Goal: Task Accomplishment & Management: Use online tool/utility

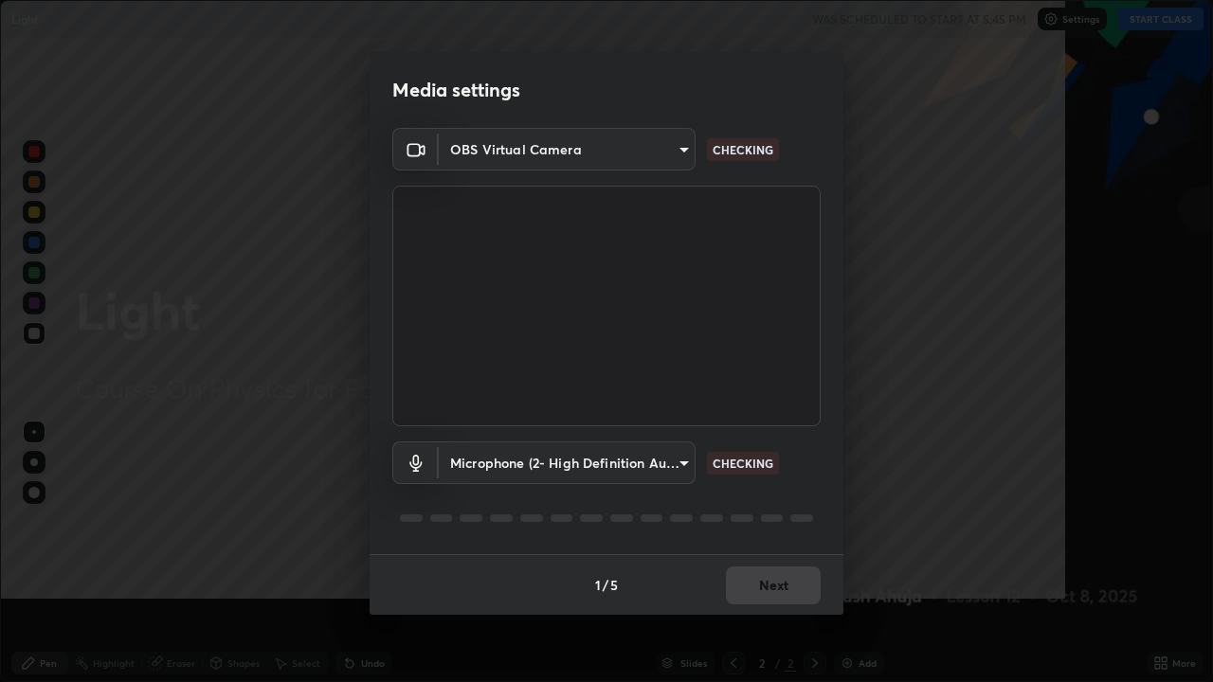
scroll to position [682, 1213]
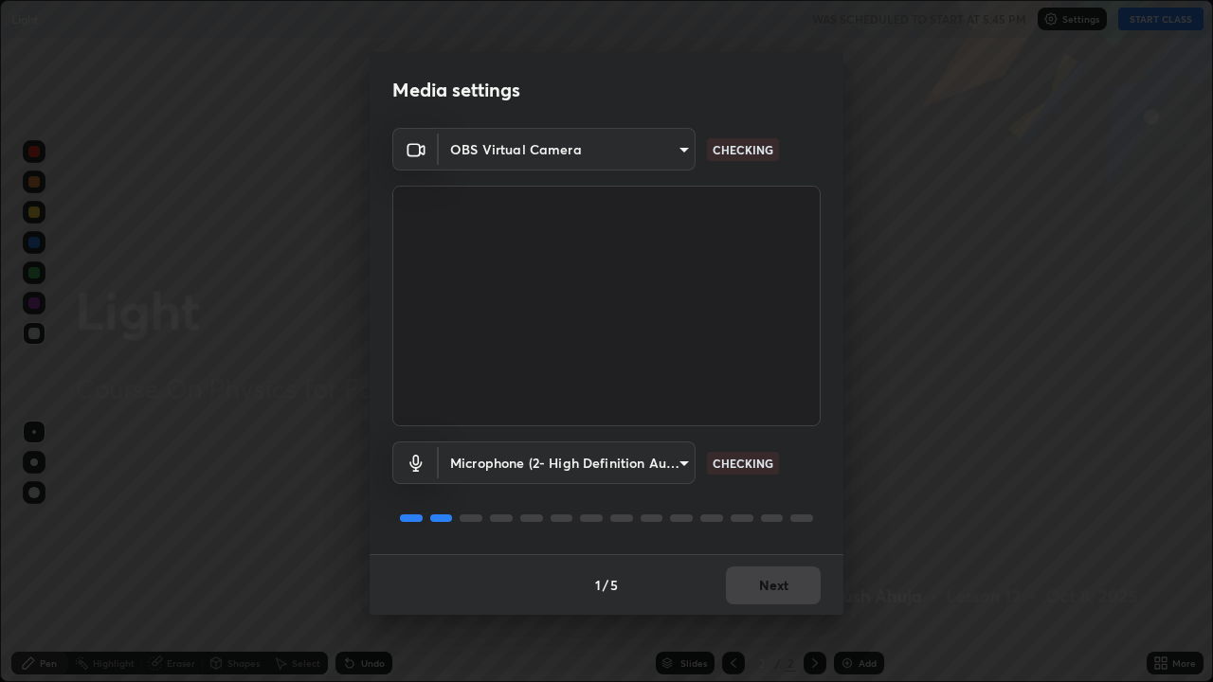
click at [652, 467] on body "Erase all Light WAS SCHEDULED TO START AT 5:45 PM Settings START CLASS Setting …" at bounding box center [606, 341] width 1213 height 682
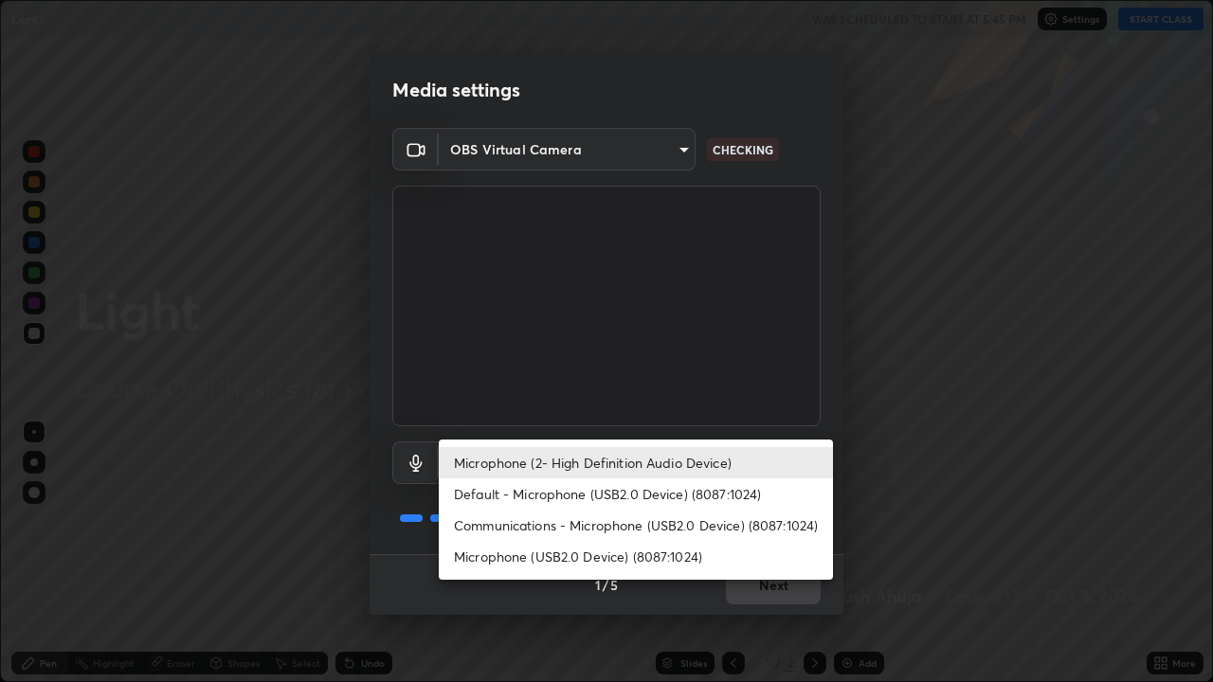
click at [603, 561] on li "Microphone (USB2.0 Device) (8087:1024)" at bounding box center [636, 556] width 394 height 31
type input "7c4e90d1280bf6886a9264827c696c242950348e883a99af4851e3e22cf402b1"
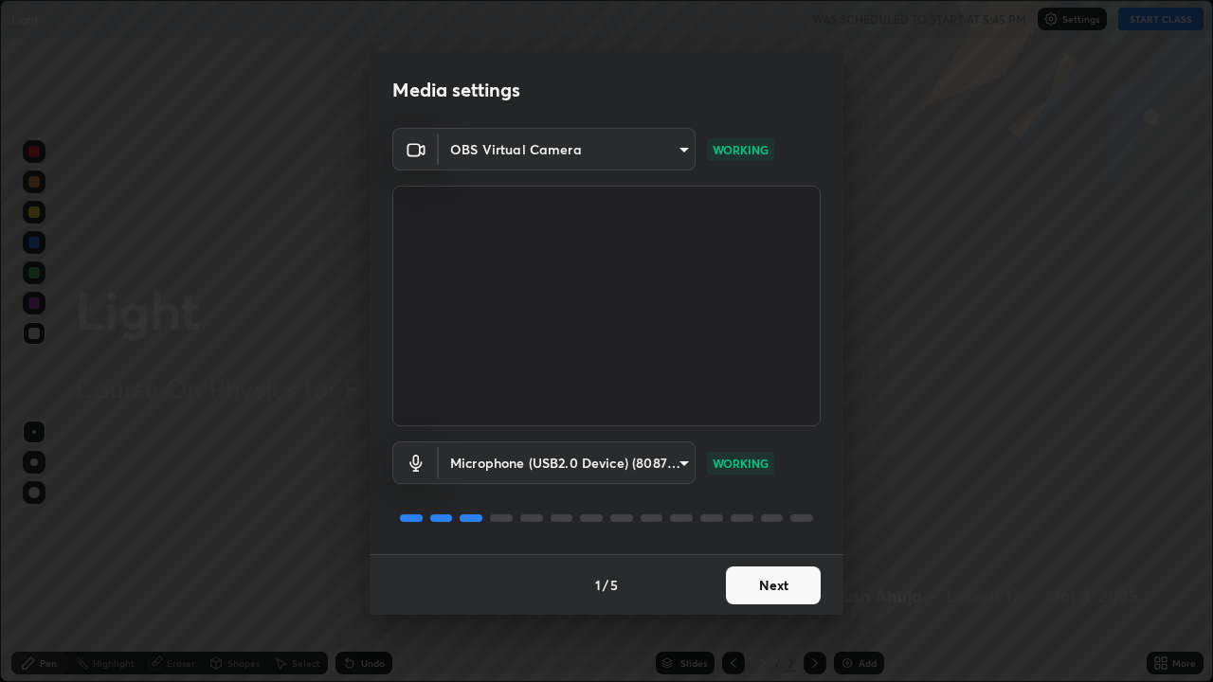
click at [746, 580] on button "Next" at bounding box center [773, 586] width 95 height 38
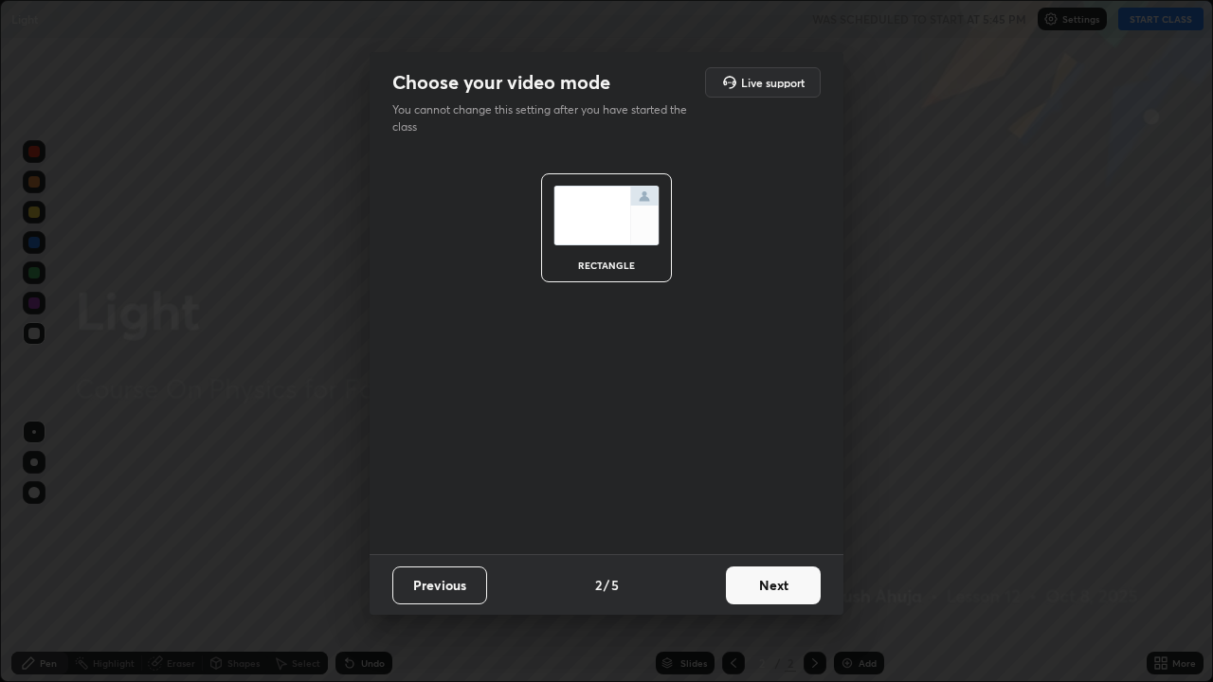
click at [752, 586] on button "Next" at bounding box center [773, 586] width 95 height 38
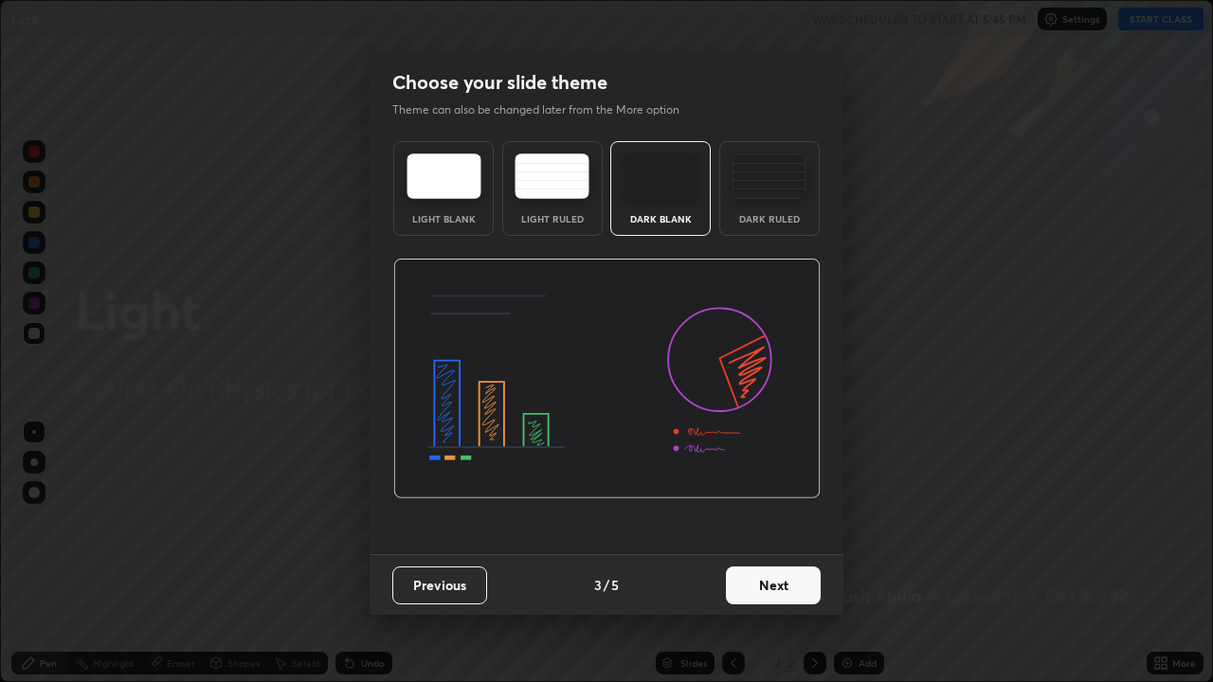
click at [740, 303] on img at bounding box center [606, 379] width 427 height 241
click at [772, 208] on div "Dark Ruled" at bounding box center [769, 188] width 100 height 95
click at [764, 585] on button "Next" at bounding box center [773, 586] width 95 height 38
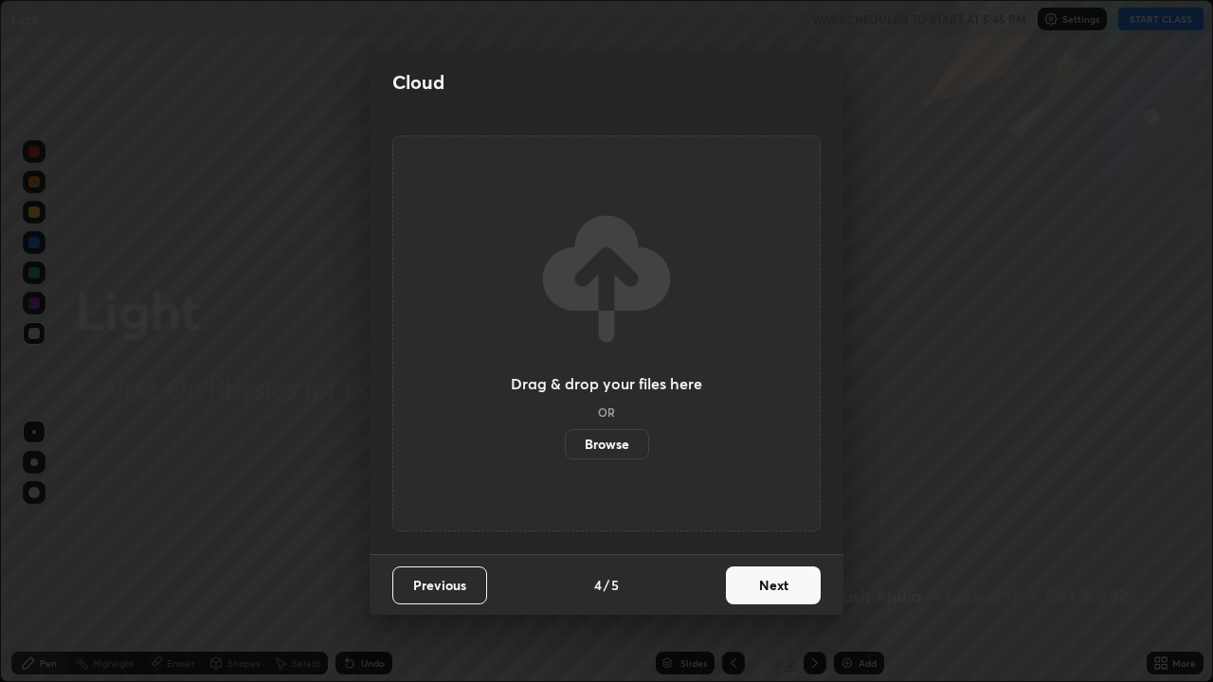
click at [762, 586] on button "Next" at bounding box center [773, 586] width 95 height 38
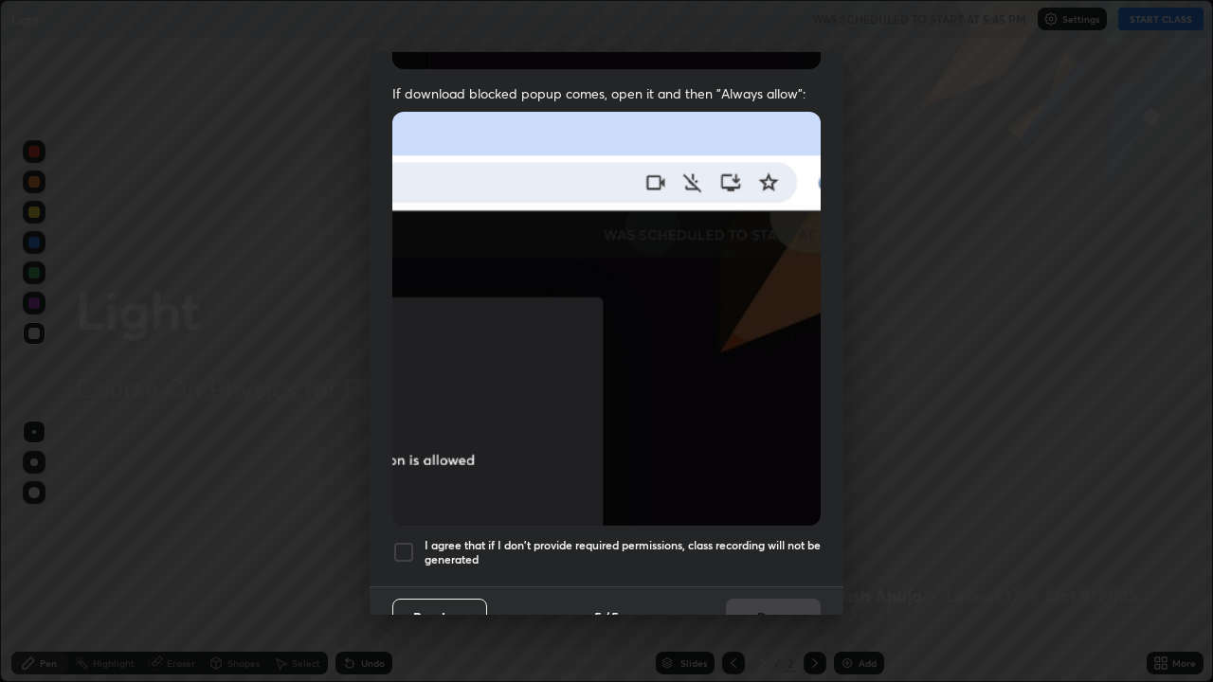
scroll to position [385, 0]
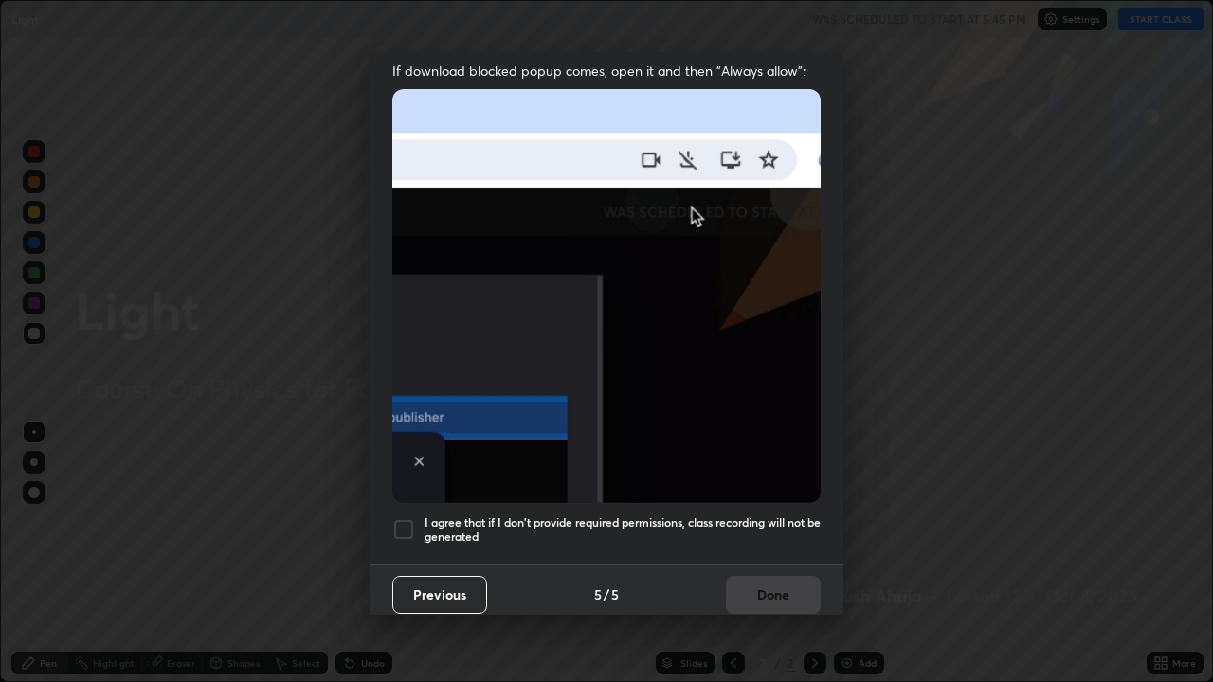
click at [607, 515] on h5 "I agree that if I don't provide required permissions, class recording will not …" at bounding box center [622, 529] width 396 height 29
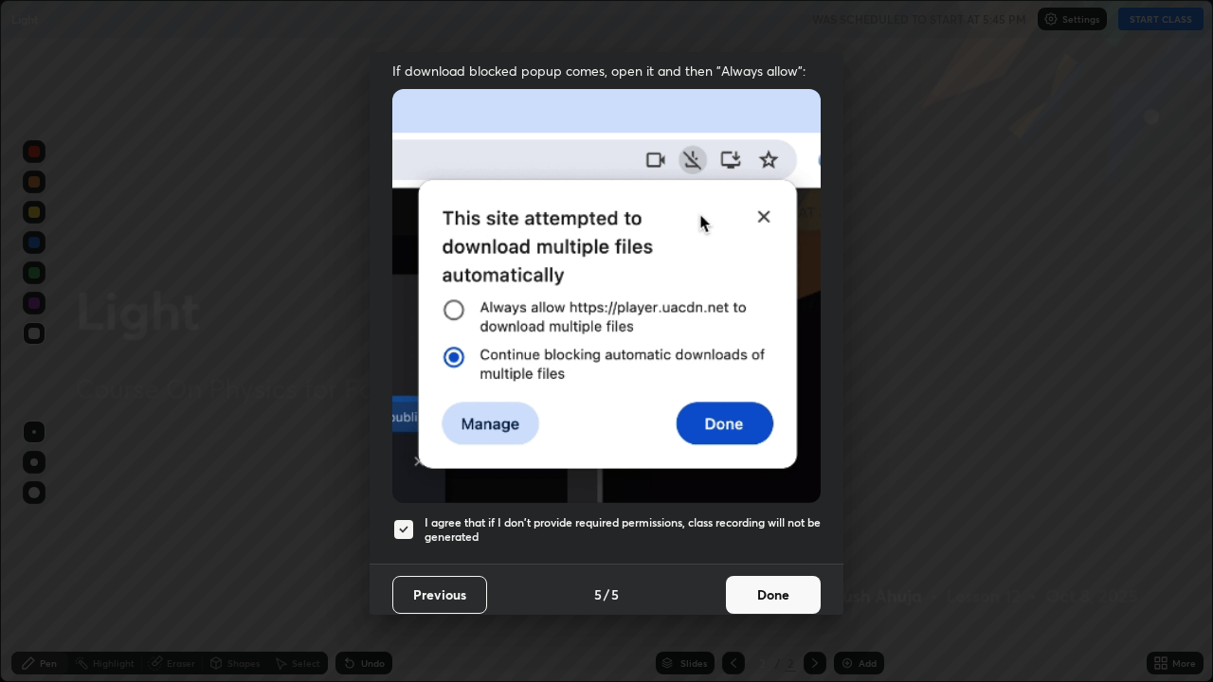
click at [737, 583] on button "Done" at bounding box center [773, 595] width 95 height 38
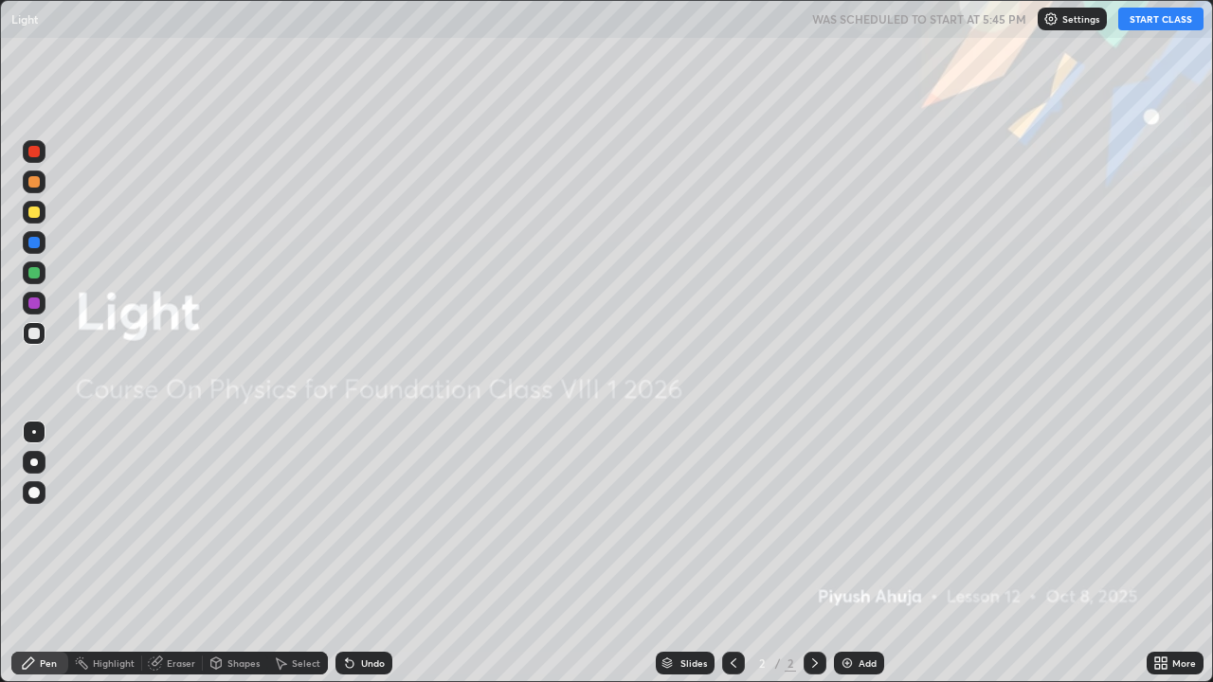
click at [1140, 22] on button "START CLASS" at bounding box center [1160, 19] width 85 height 23
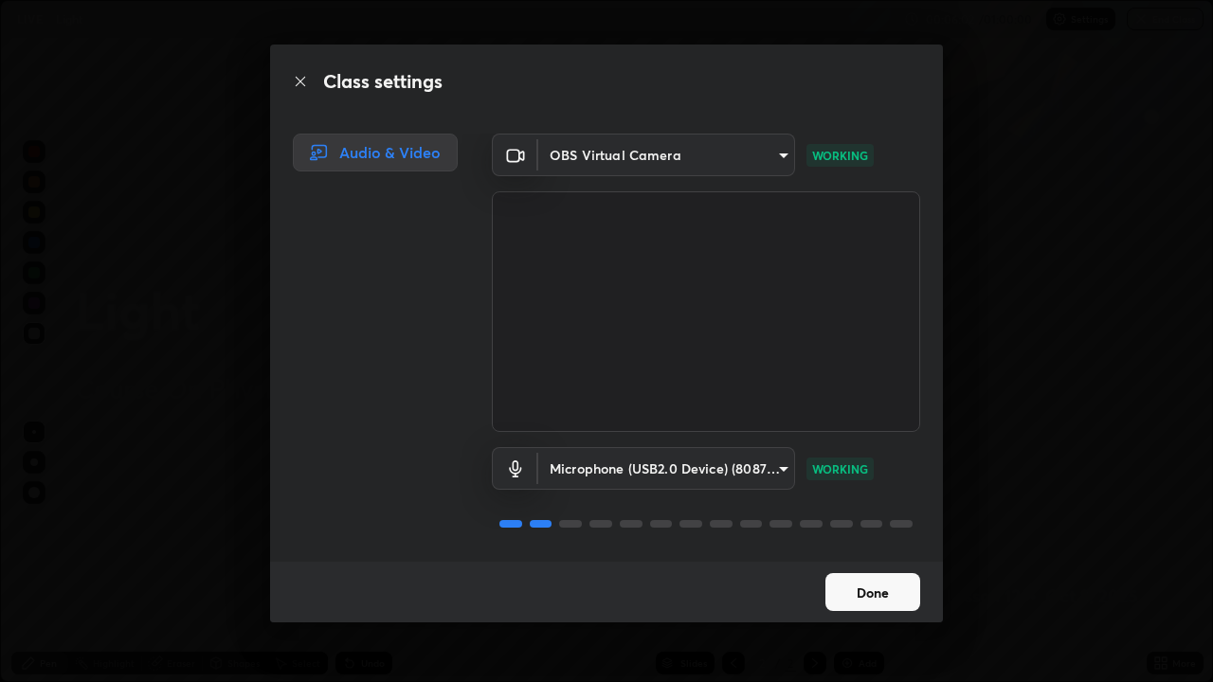
click at [863, 595] on button "Done" at bounding box center [872, 592] width 95 height 38
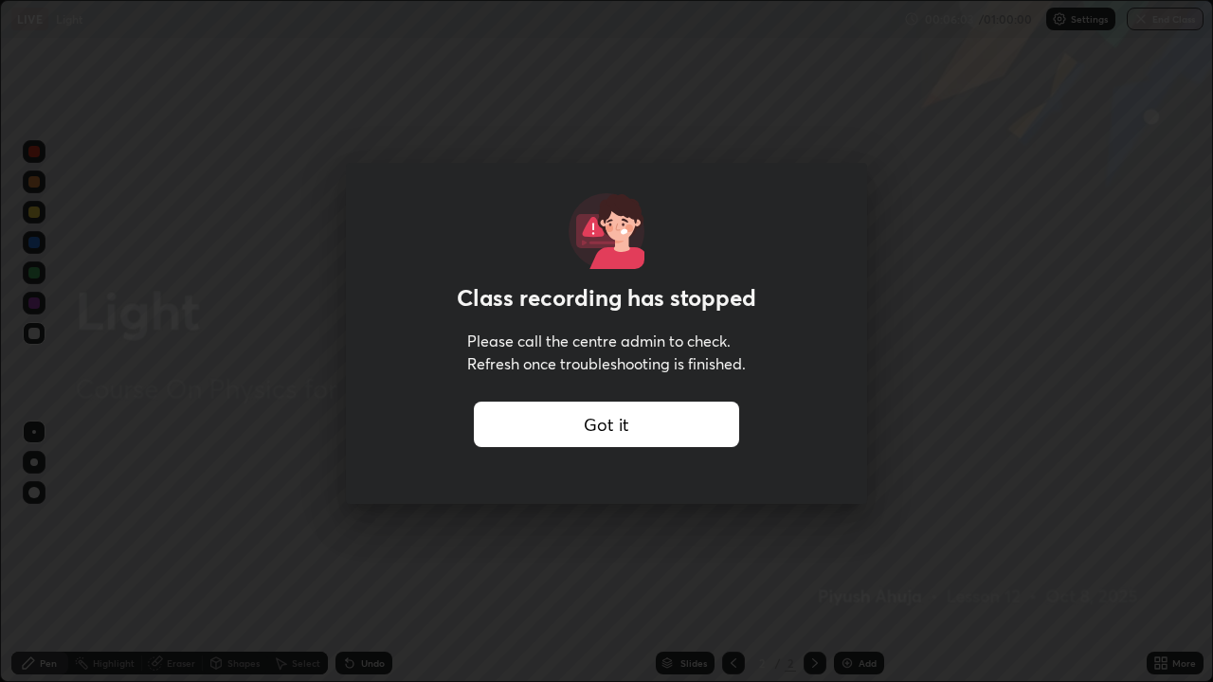
click at [693, 419] on div "Got it" at bounding box center [606, 424] width 265 height 45
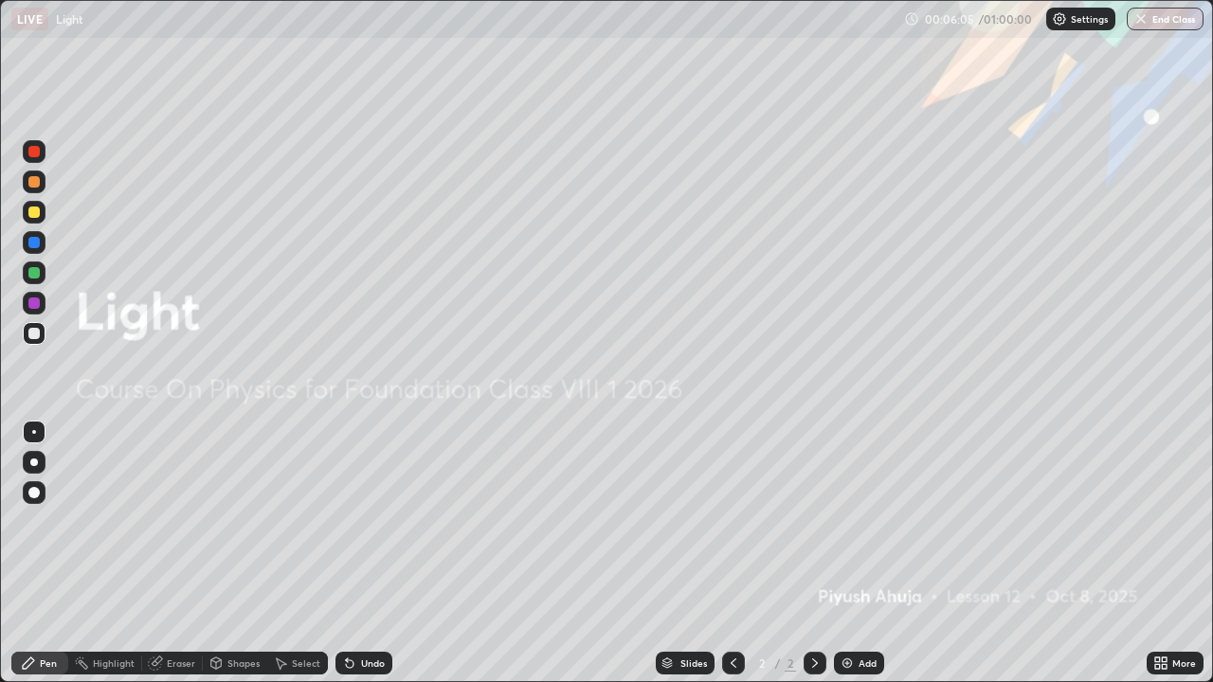
click at [1172, 599] on div "More" at bounding box center [1184, 662] width 24 height 9
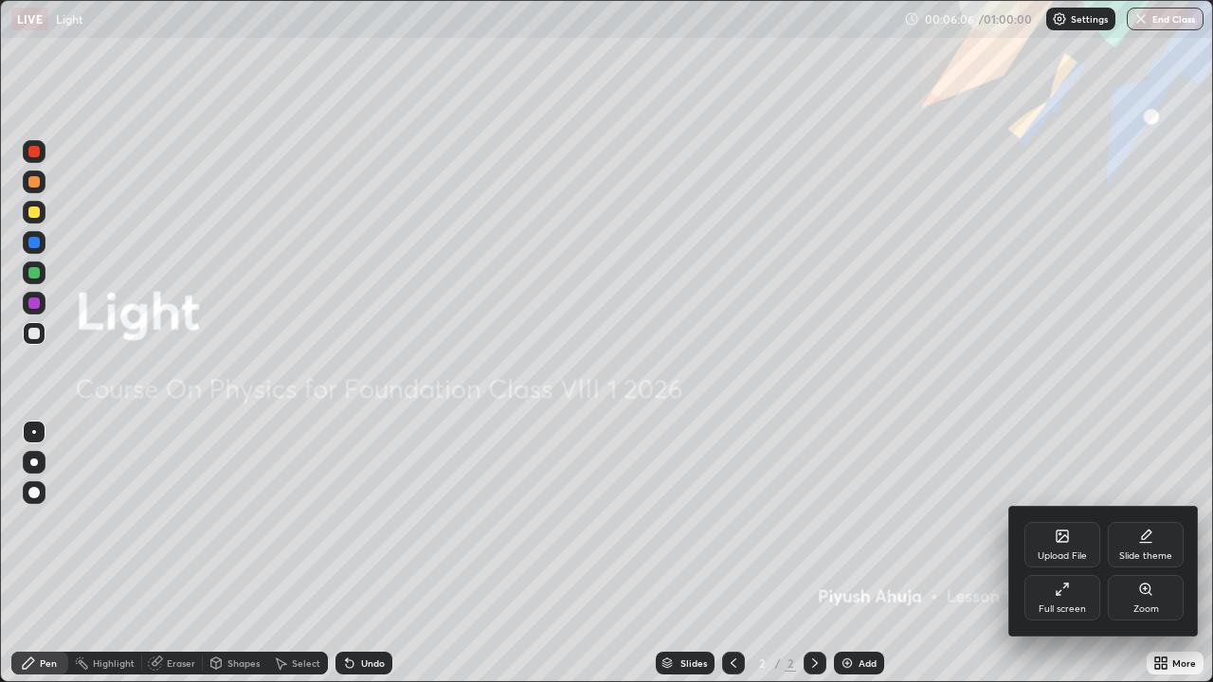
click at [1056, 545] on div "Upload File" at bounding box center [1062, 544] width 76 height 45
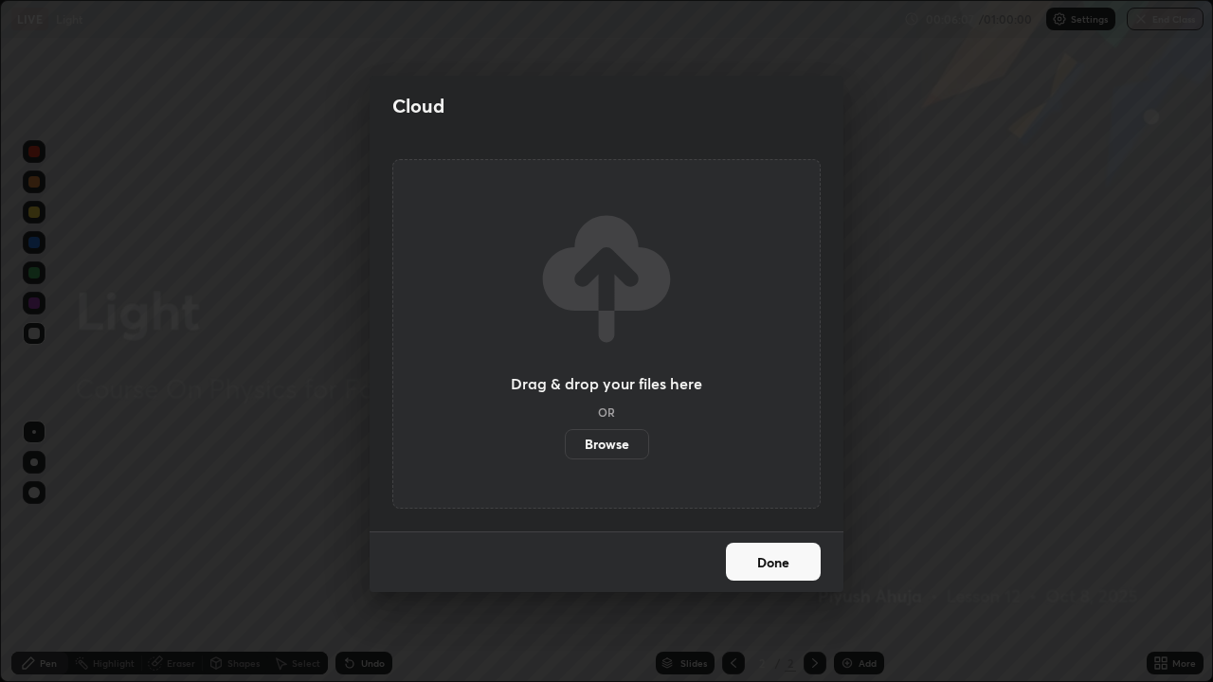
click at [633, 442] on label "Browse" at bounding box center [607, 444] width 84 height 30
click at [565, 442] on input "Browse" at bounding box center [565, 444] width 0 height 30
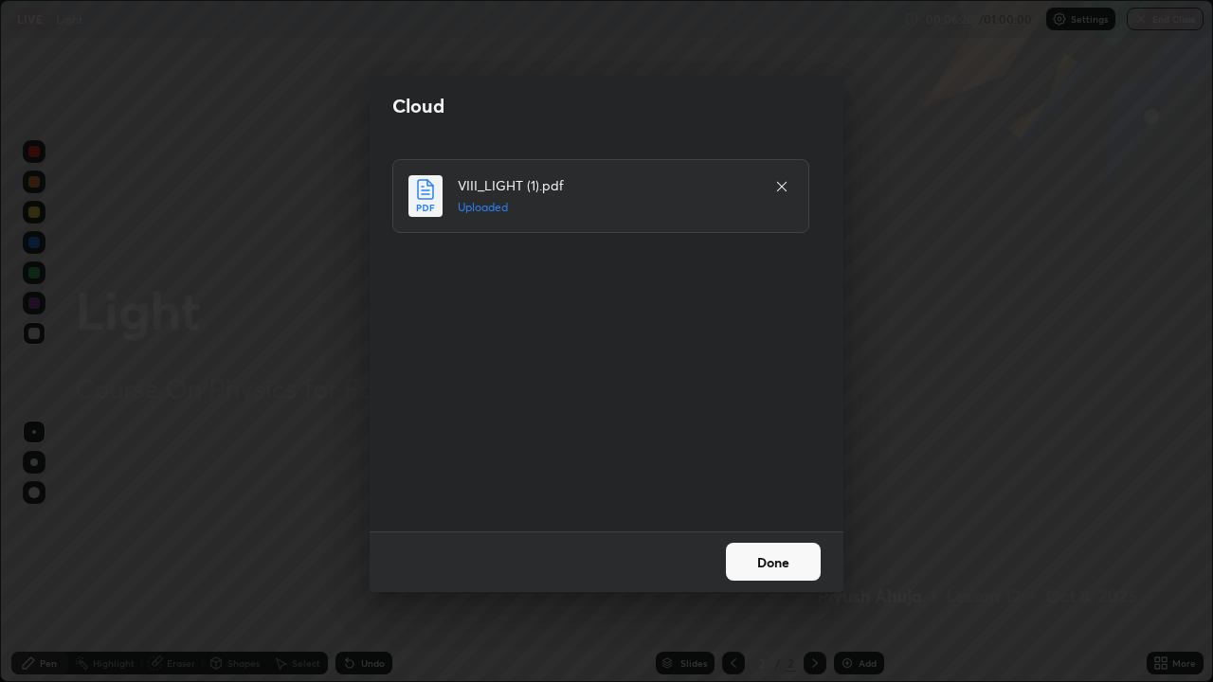
click at [782, 566] on button "Done" at bounding box center [773, 562] width 95 height 38
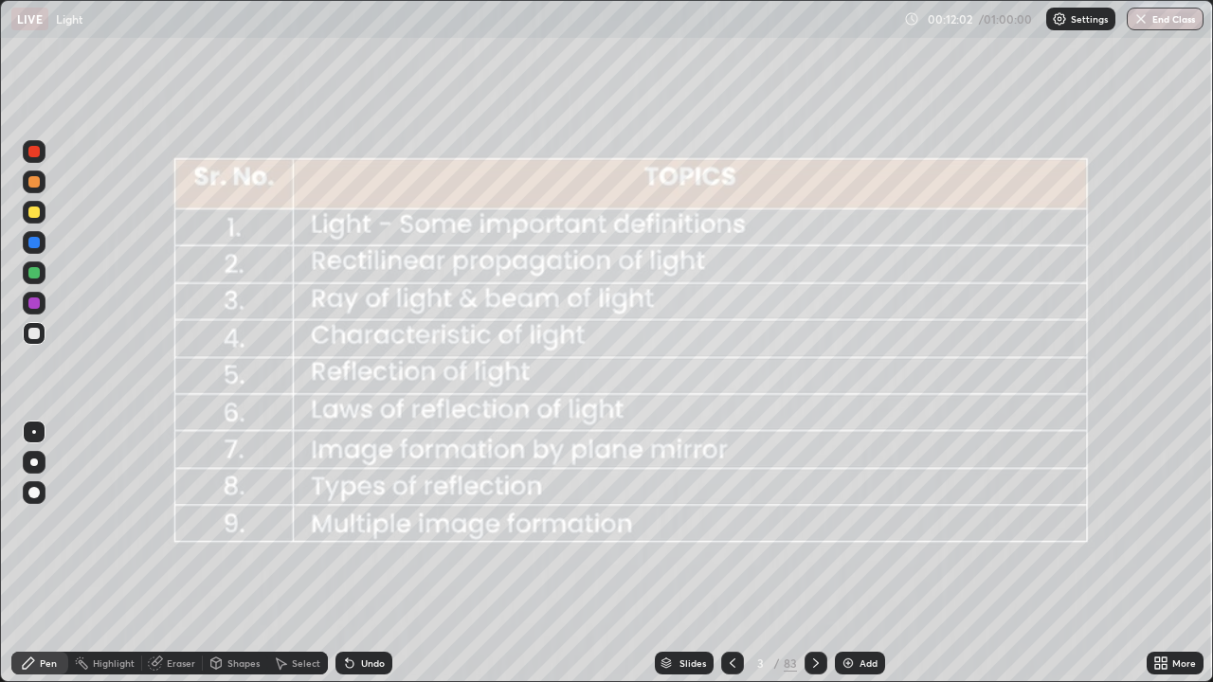
click at [791, 599] on div "83" at bounding box center [789, 663] width 13 height 17
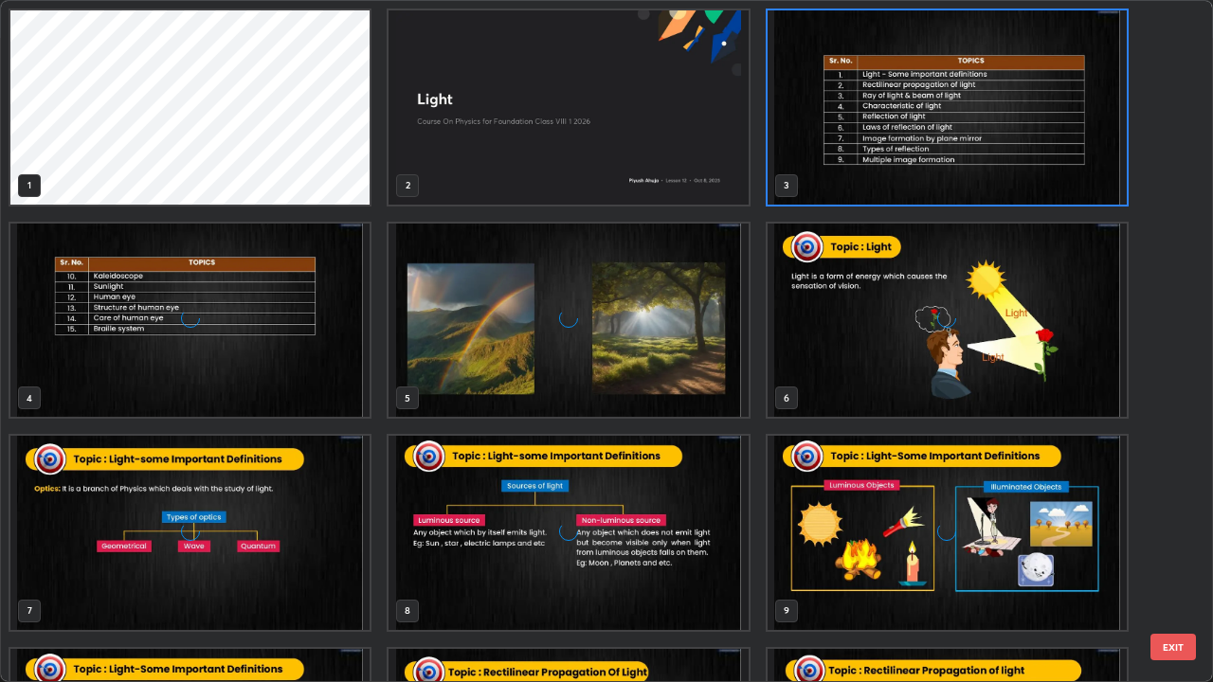
scroll to position [674, 1201]
click at [828, 357] on img "grid" at bounding box center [946, 321] width 359 height 194
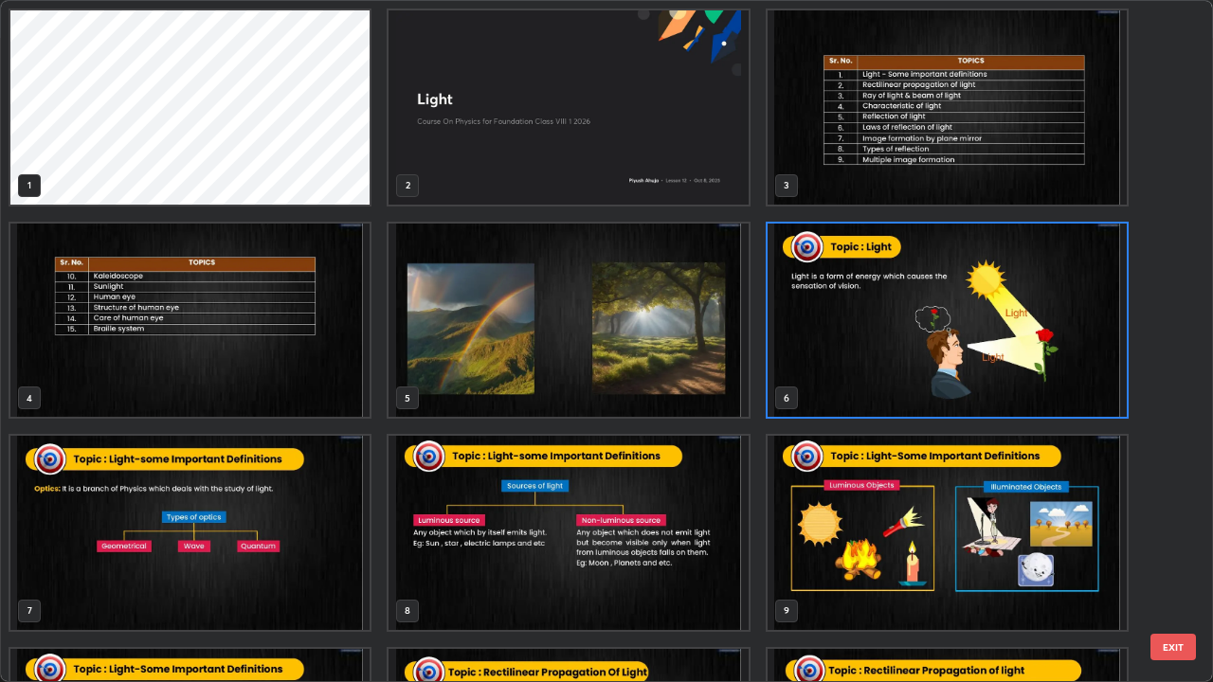
click at [822, 350] on img "grid" at bounding box center [946, 321] width 359 height 194
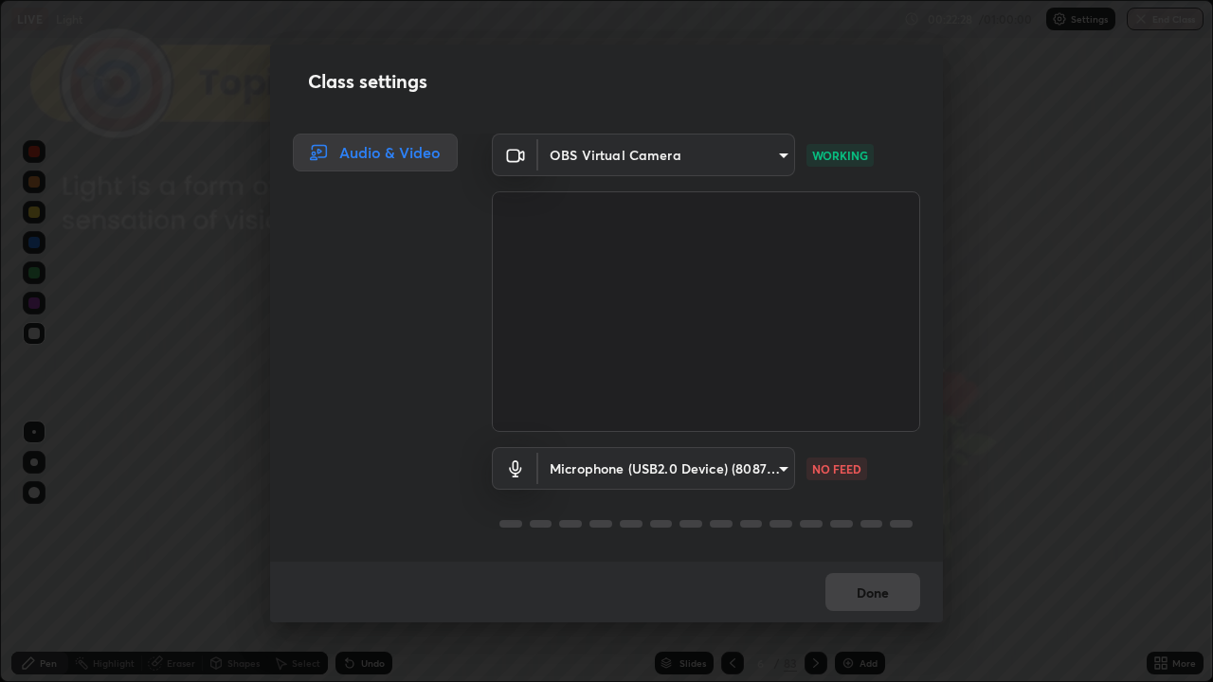
click at [209, 529] on div "Class settings Audio & Video OBS Virtual Camera 9fd1e4e48ba7968293e781d90326fa2…" at bounding box center [606, 341] width 1213 height 682
click at [821, 589] on div "Done" at bounding box center [606, 592] width 673 height 61
click at [845, 599] on button "Done" at bounding box center [872, 592] width 95 height 38
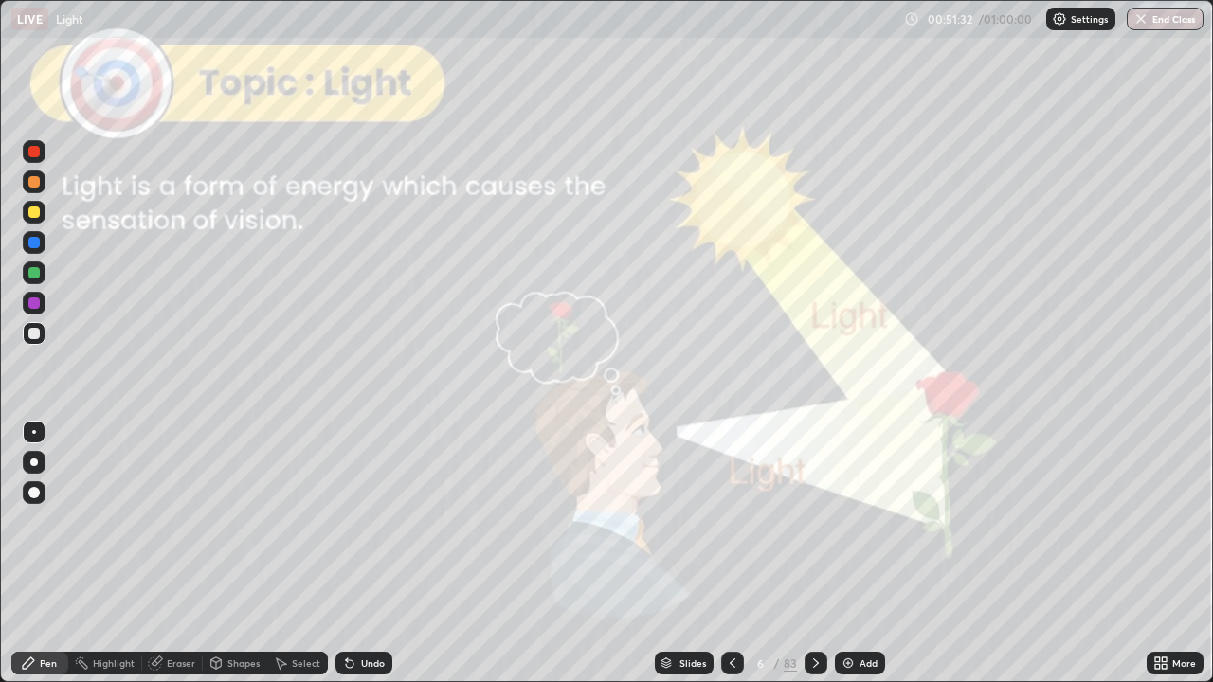
click at [1177, 18] on button "End Class" at bounding box center [1164, 19] width 77 height 23
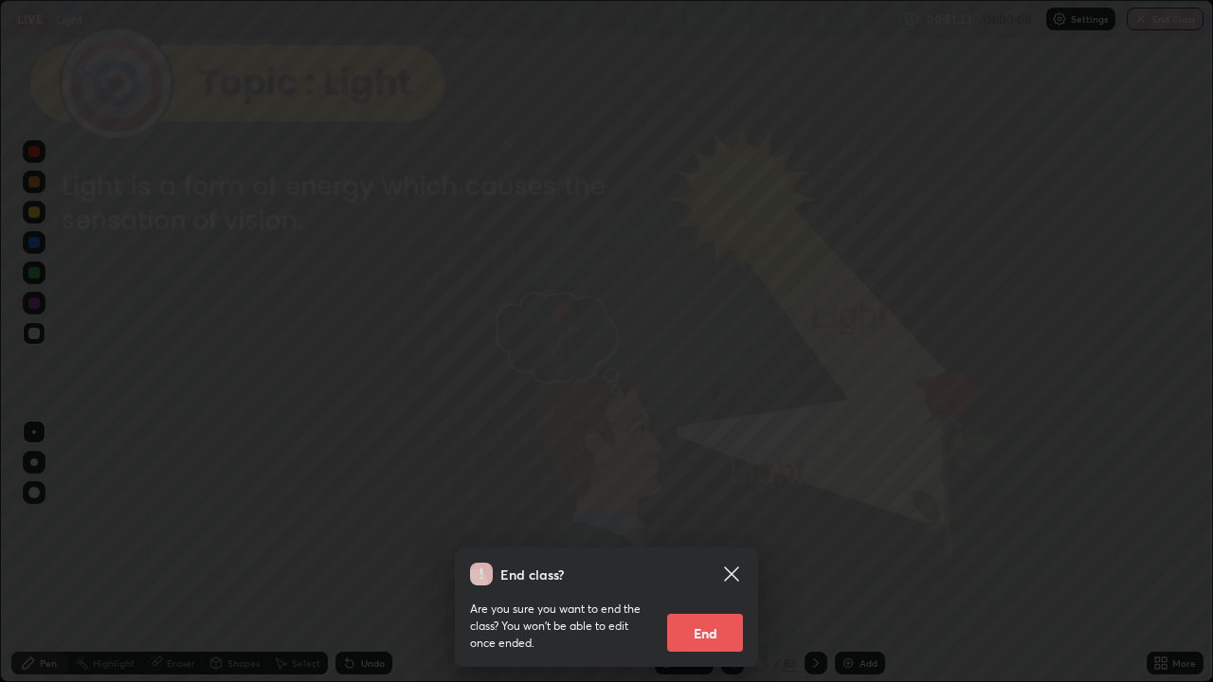
click at [707, 599] on button "End" at bounding box center [705, 633] width 76 height 38
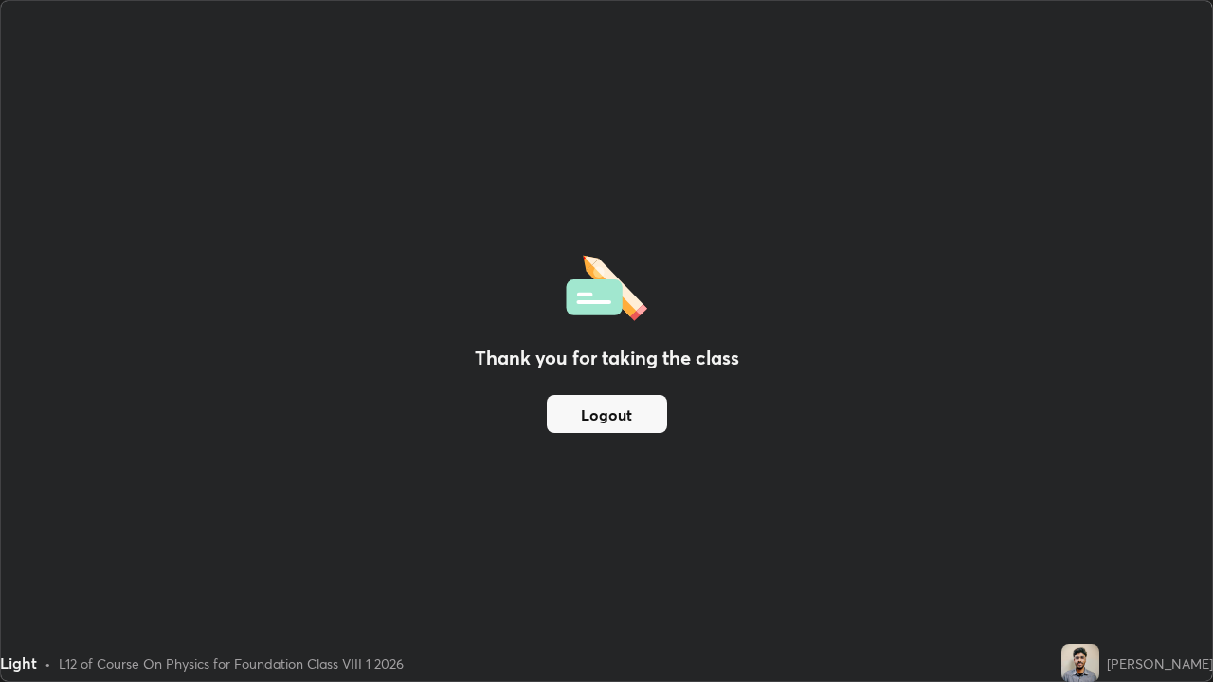
click at [616, 414] on button "Logout" at bounding box center [607, 414] width 120 height 38
click at [611, 419] on button "Logout" at bounding box center [607, 414] width 120 height 38
click at [624, 415] on button "Logout" at bounding box center [607, 414] width 120 height 38
click at [733, 550] on div "Thank you for taking the class Logout" at bounding box center [606, 341] width 1211 height 680
click at [618, 414] on button "Logout" at bounding box center [607, 414] width 120 height 38
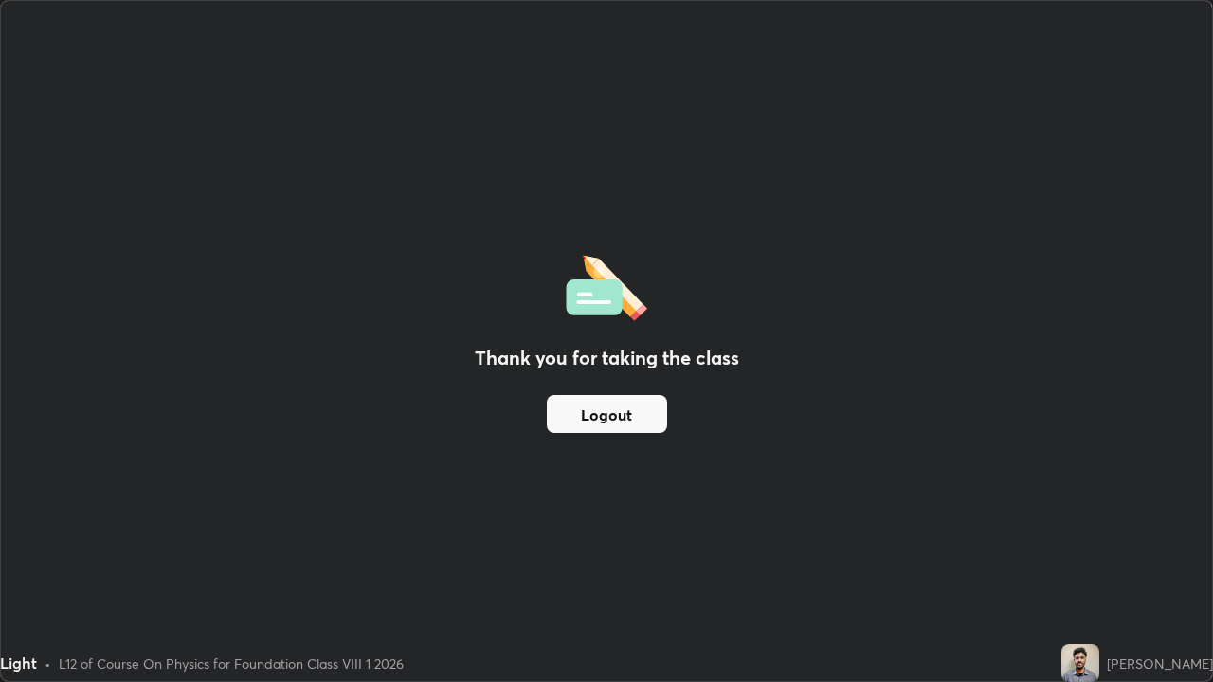
click at [611, 403] on button "Logout" at bounding box center [607, 414] width 120 height 38
